Goal: Task Accomplishment & Management: Complete application form

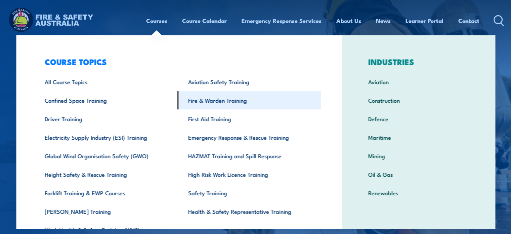
click at [215, 102] on link "Fire & Warden Training" at bounding box center [249, 100] width 144 height 18
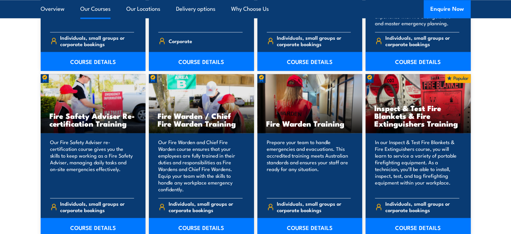
scroll to position [874, 0]
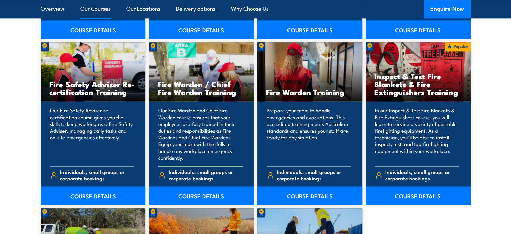
click at [186, 195] on link "COURSE DETAILS" at bounding box center [201, 195] width 105 height 19
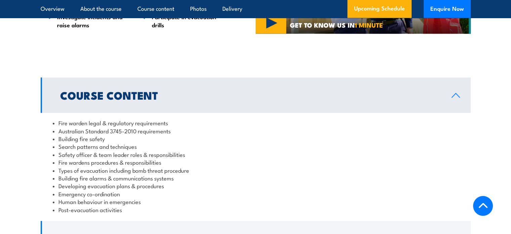
scroll to position [672, 0]
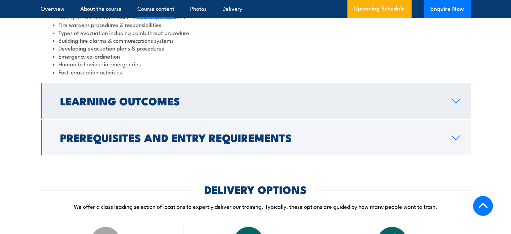
click at [129, 102] on h2 "Learning Outcomes" at bounding box center [250, 100] width 381 height 9
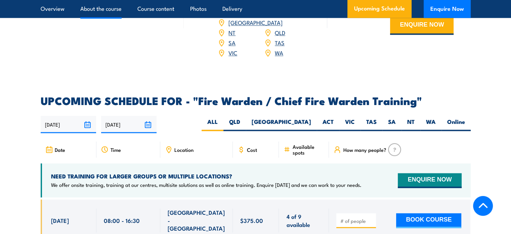
scroll to position [996, 0]
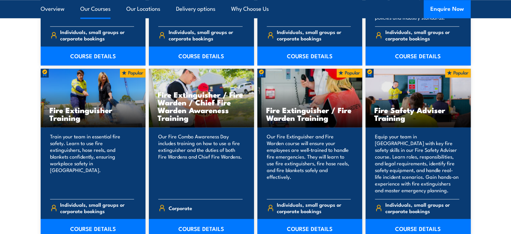
scroll to position [672, 0]
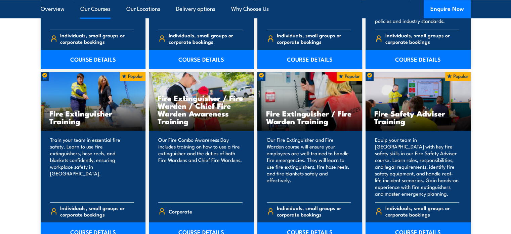
click at [87, 116] on h3 "Fire Extinguisher Training" at bounding box center [93, 116] width 88 height 15
click at [65, 156] on p "Train your team in essential fire safety. Learn to use fire extinguishers, hose…" at bounding box center [92, 166] width 84 height 61
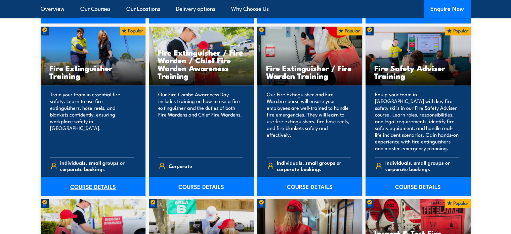
scroll to position [773, 0]
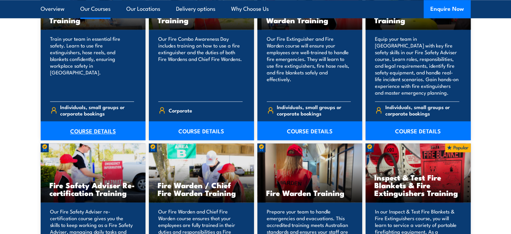
click at [90, 130] on link "COURSE DETAILS" at bounding box center [93, 130] width 105 height 19
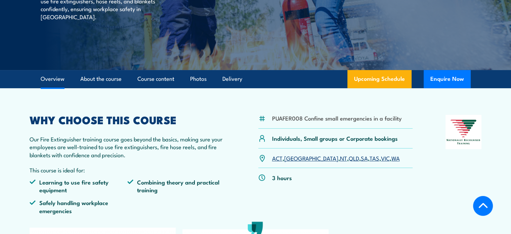
scroll to position [134, 0]
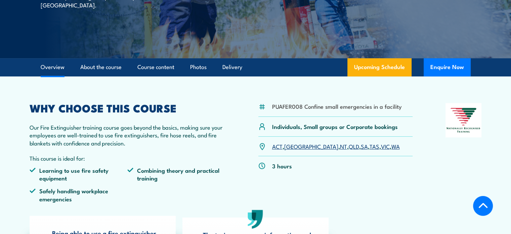
click at [392, 146] on link "WA" at bounding box center [396, 146] width 8 height 8
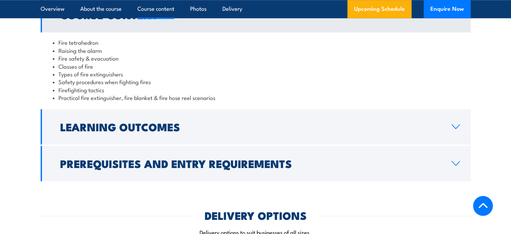
scroll to position [658, 0]
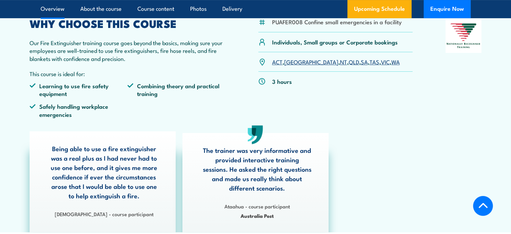
scroll to position [269, 0]
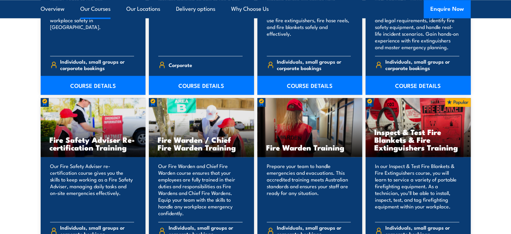
scroll to position [908, 0]
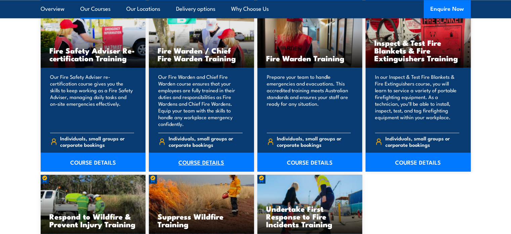
click at [200, 163] on link "COURSE DETAILS" at bounding box center [201, 161] width 105 height 19
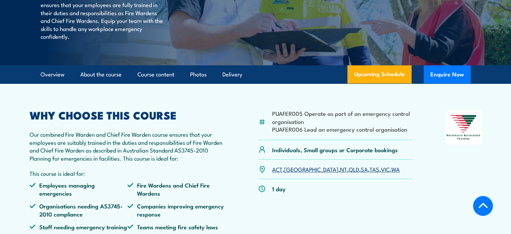
scroll to position [202, 0]
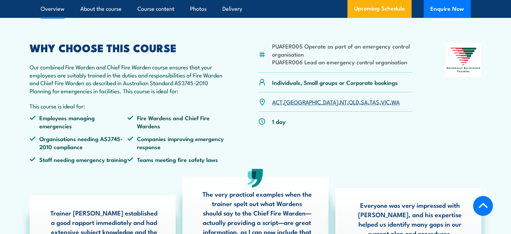
click at [392, 106] on link "WA" at bounding box center [396, 101] width 8 height 8
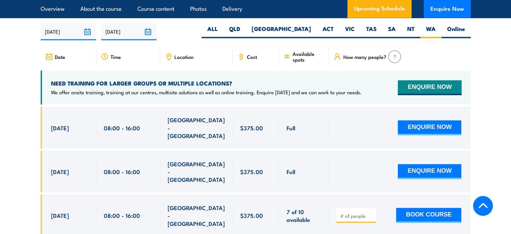
scroll to position [1190, 0]
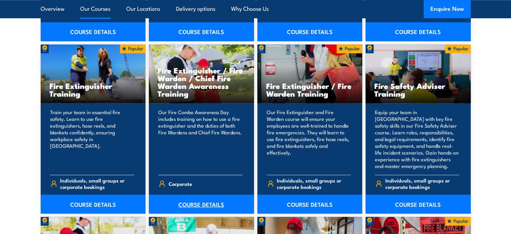
scroll to position [773, 0]
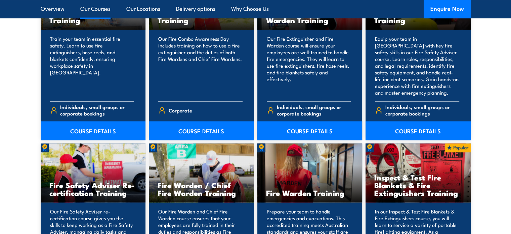
click at [108, 133] on link "COURSE DETAILS" at bounding box center [93, 130] width 105 height 19
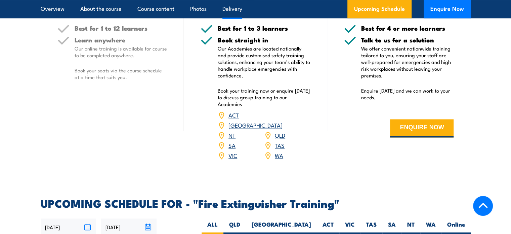
scroll to position [941, 0]
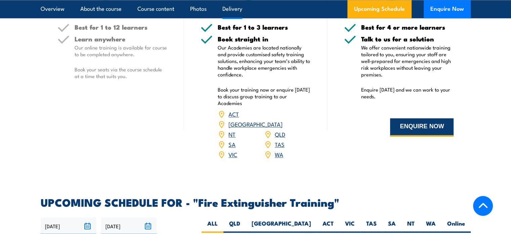
click at [419, 125] on button "ENQUIRE NOW" at bounding box center [422, 127] width 64 height 18
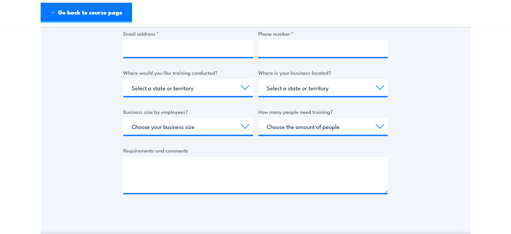
scroll to position [101, 0]
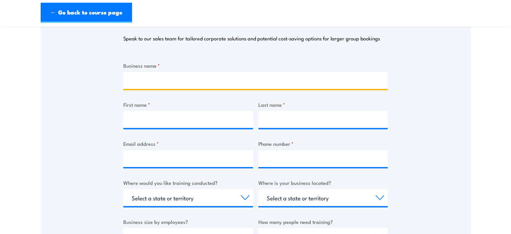
click at [185, 82] on input "Business name *" at bounding box center [255, 80] width 265 height 17
type input "LSC"
type input "Annabel"
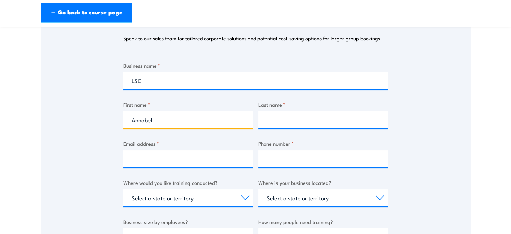
type input "[PERSON_NAME]"
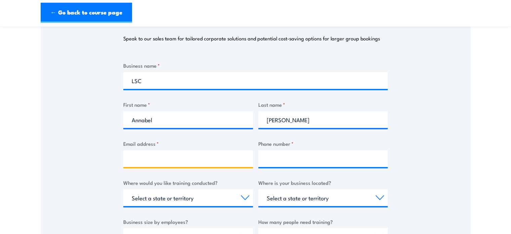
type input "[EMAIL_ADDRESS][DOMAIN_NAME]"
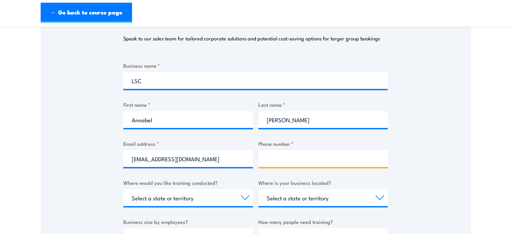
type input "0437827208"
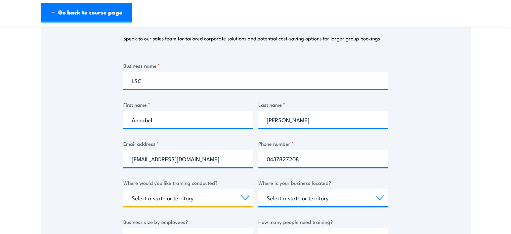
select select "VIC"
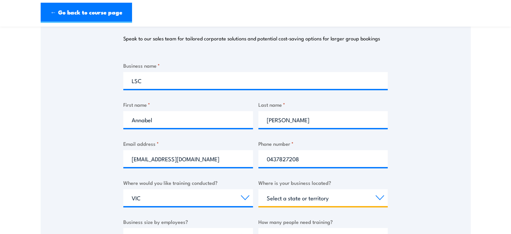
select select "VIC"
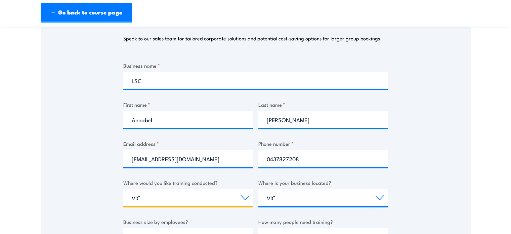
click at [143, 196] on select "Select a state or territory Nationally - multiple locations [GEOGRAPHIC_DATA] […" at bounding box center [188, 197] width 130 height 17
select select "WA"
click at [123, 189] on select "Select a state or territory Nationally - multiple locations [GEOGRAPHIC_DATA] […" at bounding box center [188, 197] width 130 height 17
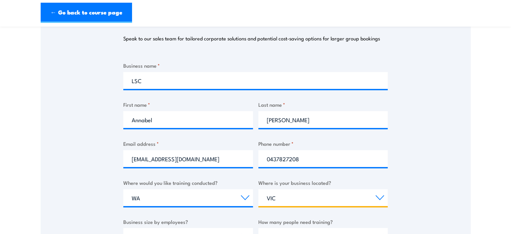
click at [286, 200] on select "Select a state or territory [GEOGRAPHIC_DATA] [GEOGRAPHIC_DATA] [GEOGRAPHIC_DAT…" at bounding box center [324, 197] width 130 height 17
select select "WA"
click at [259, 189] on select "Select a state or territory [GEOGRAPHIC_DATA] [GEOGRAPHIC_DATA] [GEOGRAPHIC_DAT…" at bounding box center [324, 197] width 130 height 17
click at [426, 176] on div "Thank you for your interest in this course. Speak to our sales team for tailore…" at bounding box center [256, 155] width 430 height 336
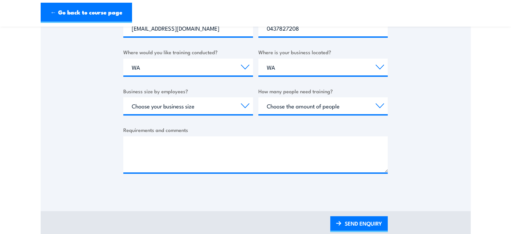
scroll to position [235, 0]
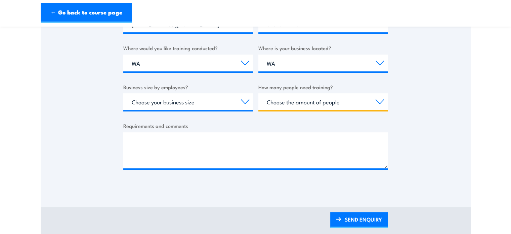
click at [300, 101] on select "Choose the amount of people 1 to 4 5 to 19 20+" at bounding box center [324, 101] width 130 height 17
select select "5 to 19"
click at [259, 93] on select "Choose the amount of people 1 to 4 5 to 19 20+" at bounding box center [324, 101] width 130 height 17
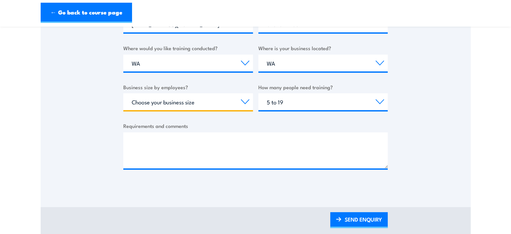
click at [175, 104] on select "Choose your business size 1 to 19 20 to 199 200+" at bounding box center [188, 101] width 130 height 17
select select "1 to 19"
click at [123, 93] on select "Choose your business size 1 to 19 20 to 199 200+" at bounding box center [188, 101] width 130 height 17
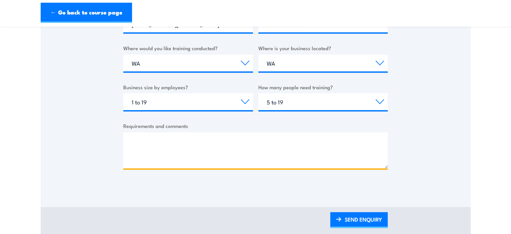
click at [165, 150] on textarea "Requirements and comments" at bounding box center [255, 150] width 265 height 36
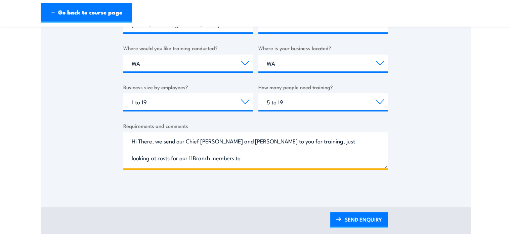
click at [136, 156] on textarea "Hi There, we send our Chief [PERSON_NAME] and [PERSON_NAME] to you for training…" at bounding box center [255, 150] width 265 height 36
click at [197, 157] on textarea "Hi There, we send our Chief [PERSON_NAME] and [PERSON_NAME] to you for training…" at bounding box center [255, 150] width 265 height 36
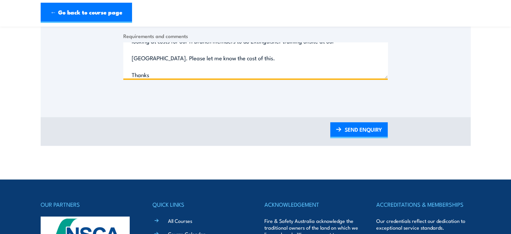
scroll to position [403, 0]
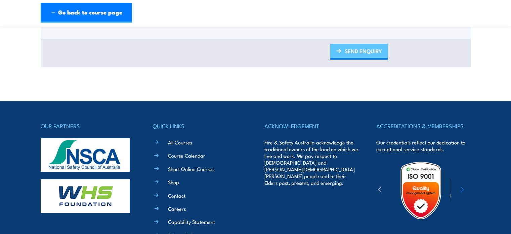
type textarea "Hi There, we send our Chief [PERSON_NAME] and [PERSON_NAME] to you for training…"
click at [366, 51] on link "SEND ENQUIRY" at bounding box center [358, 52] width 57 height 16
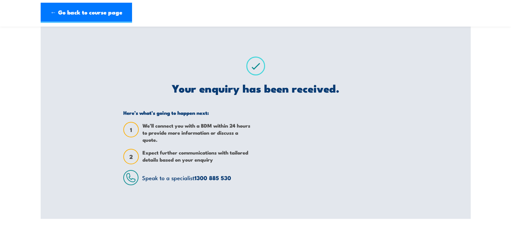
scroll to position [0, 0]
